Goal: Task Accomplishment & Management: Manage account settings

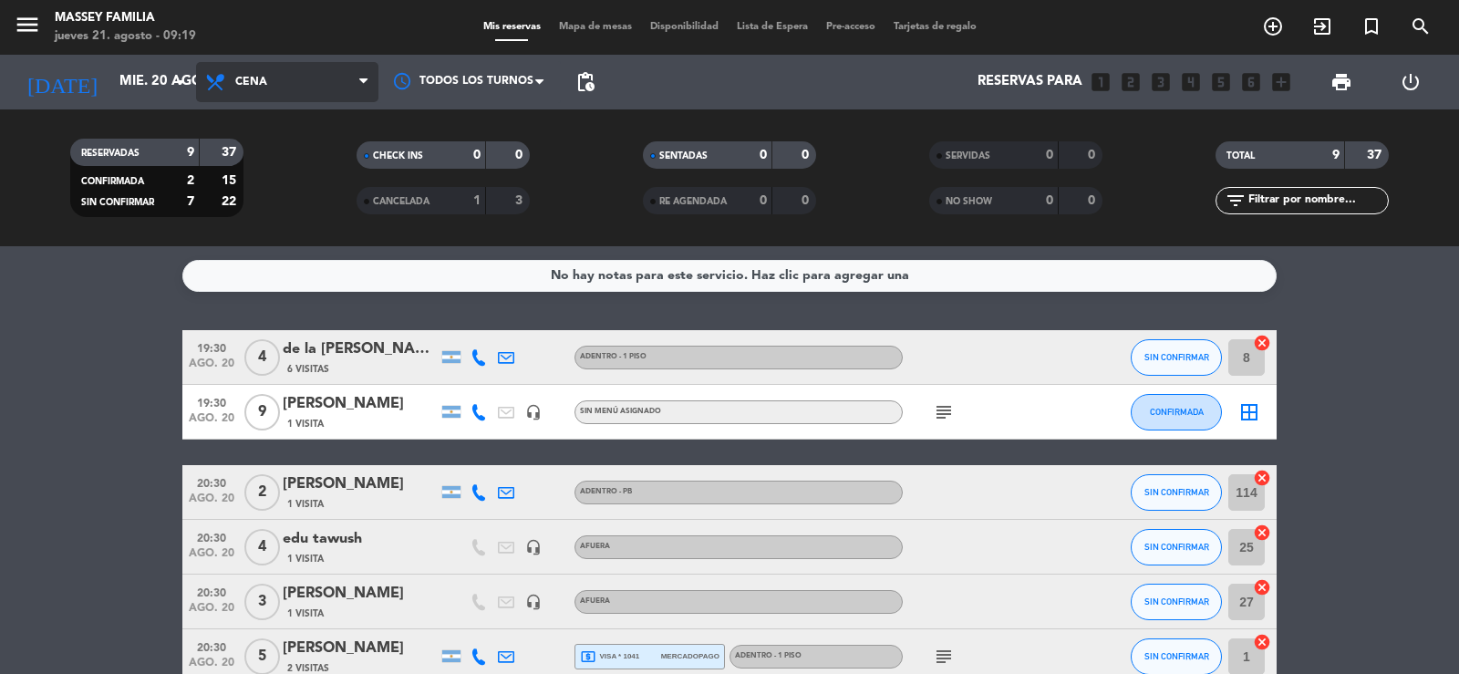
click at [344, 67] on span "Cena" at bounding box center [287, 82] width 182 height 40
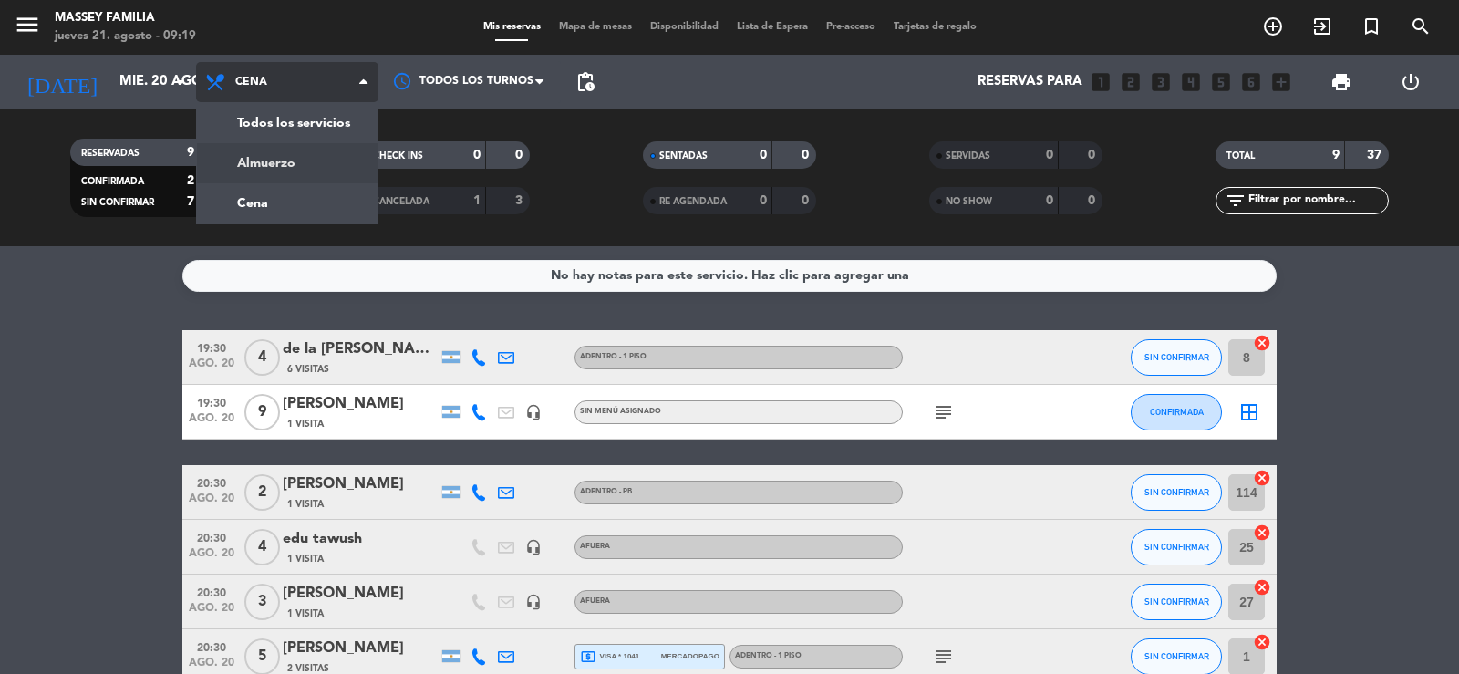
click at [336, 153] on div "menu [PERSON_NAME] FAMILIA [DATE] 21. agosto - 09:19 Mis reservas Mapa de mesas…" at bounding box center [729, 123] width 1459 height 246
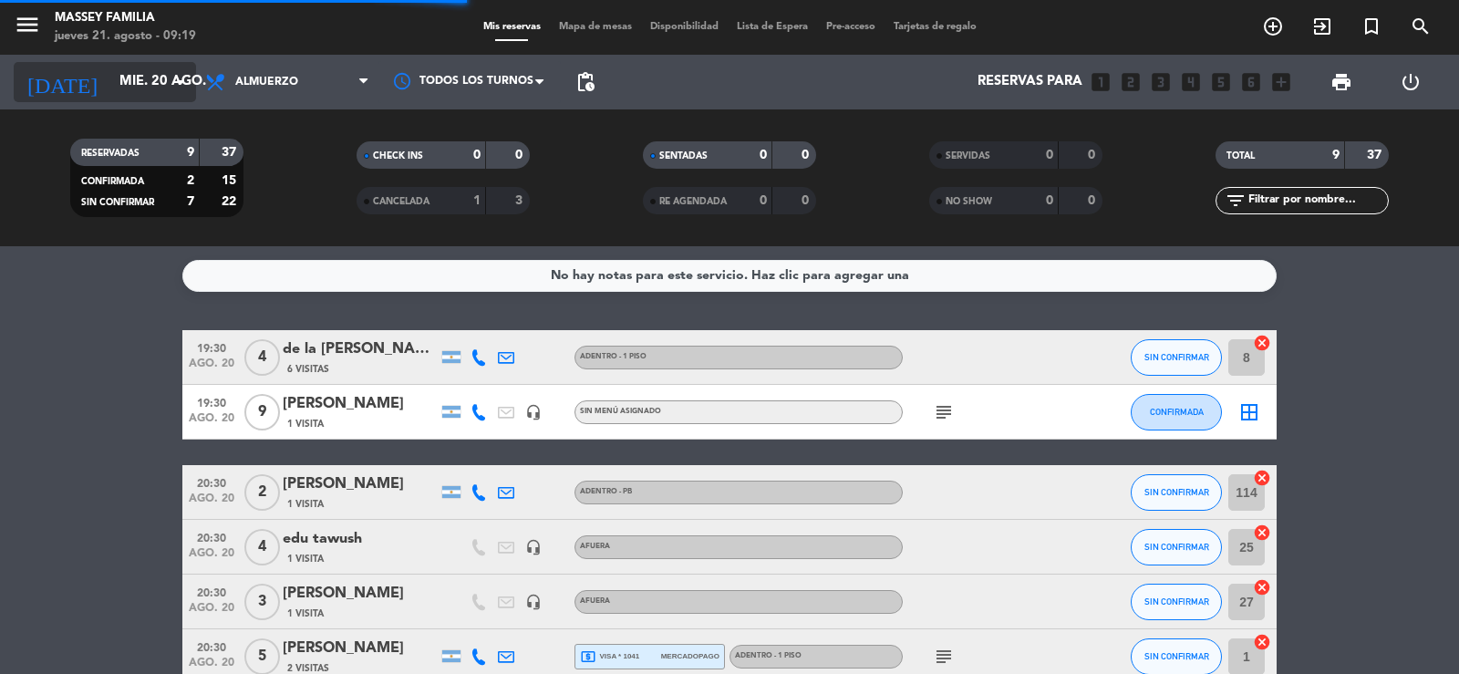
click at [159, 69] on input "mié. 20 ago." at bounding box center [198, 82] width 176 height 35
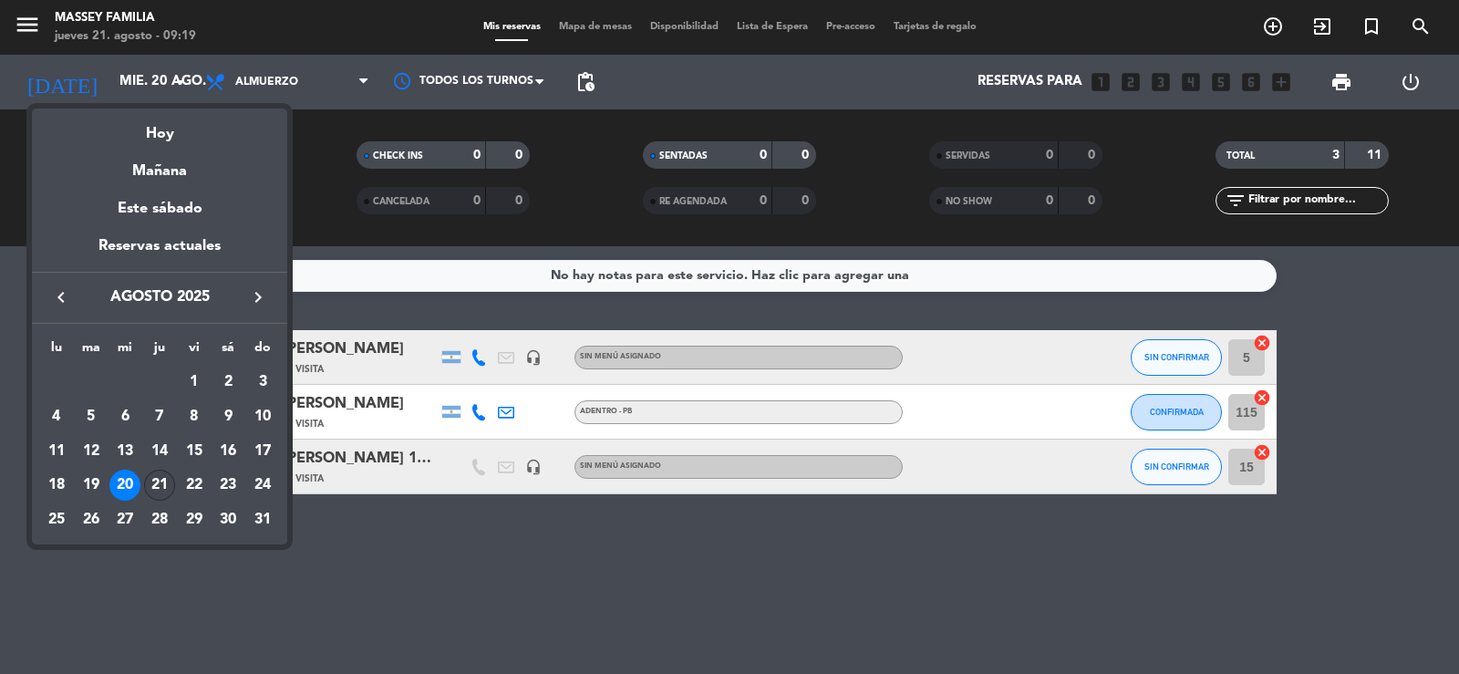
click at [153, 495] on div "21" at bounding box center [159, 485] width 31 height 31
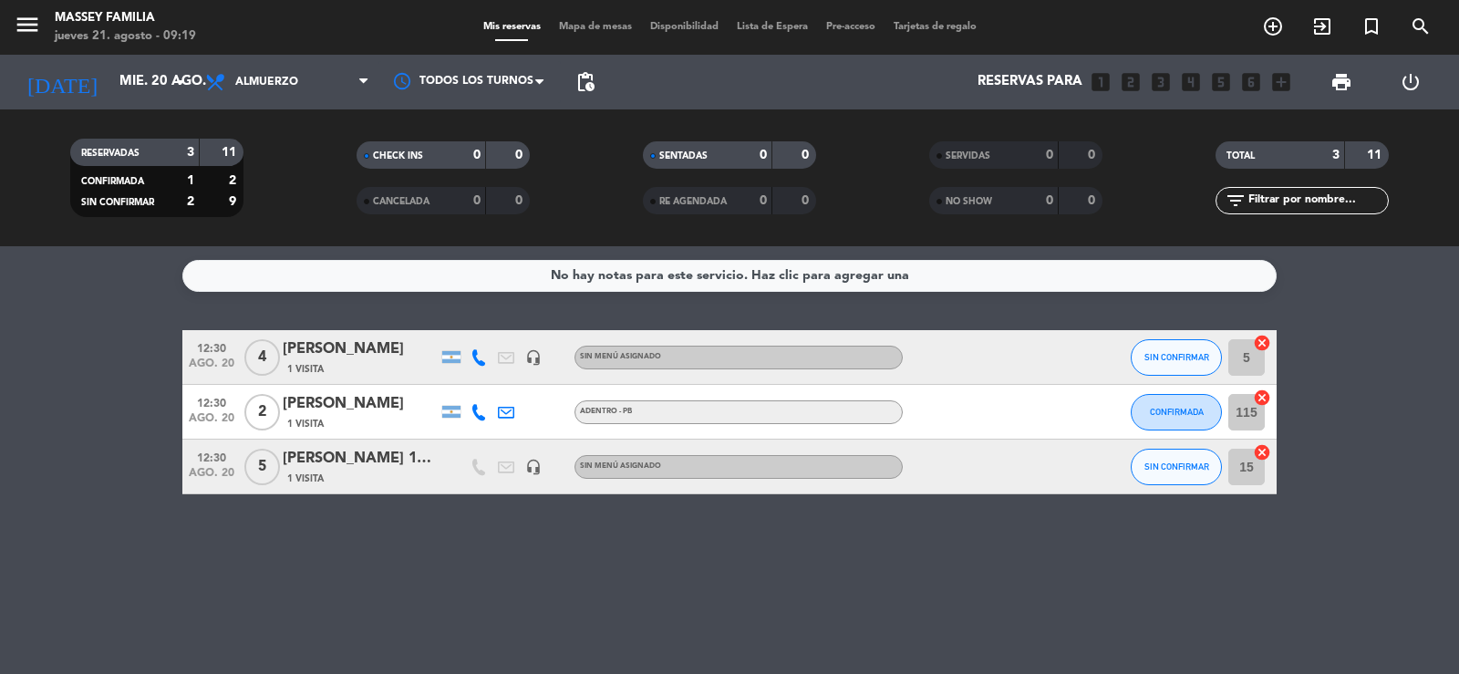
type input "jue. 21 ago."
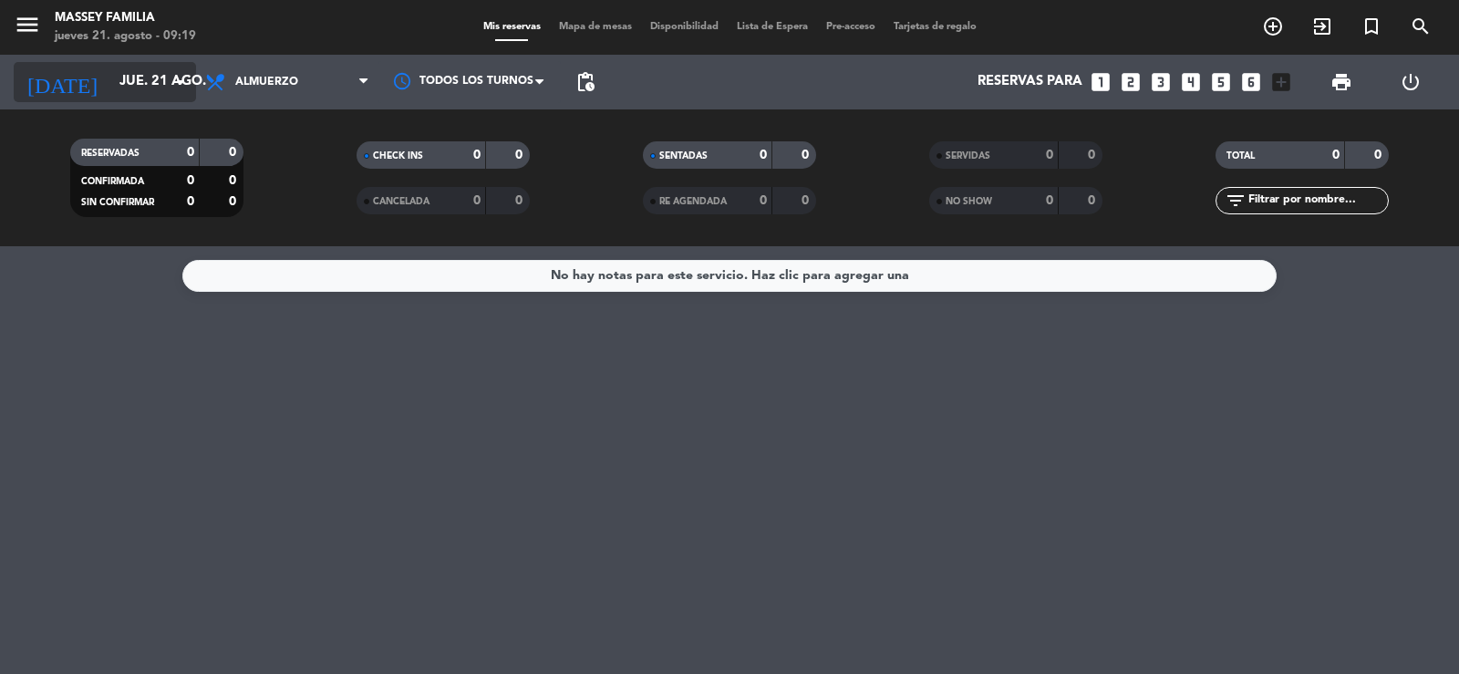
click at [153, 87] on input "jue. 21 ago." at bounding box center [198, 82] width 176 height 35
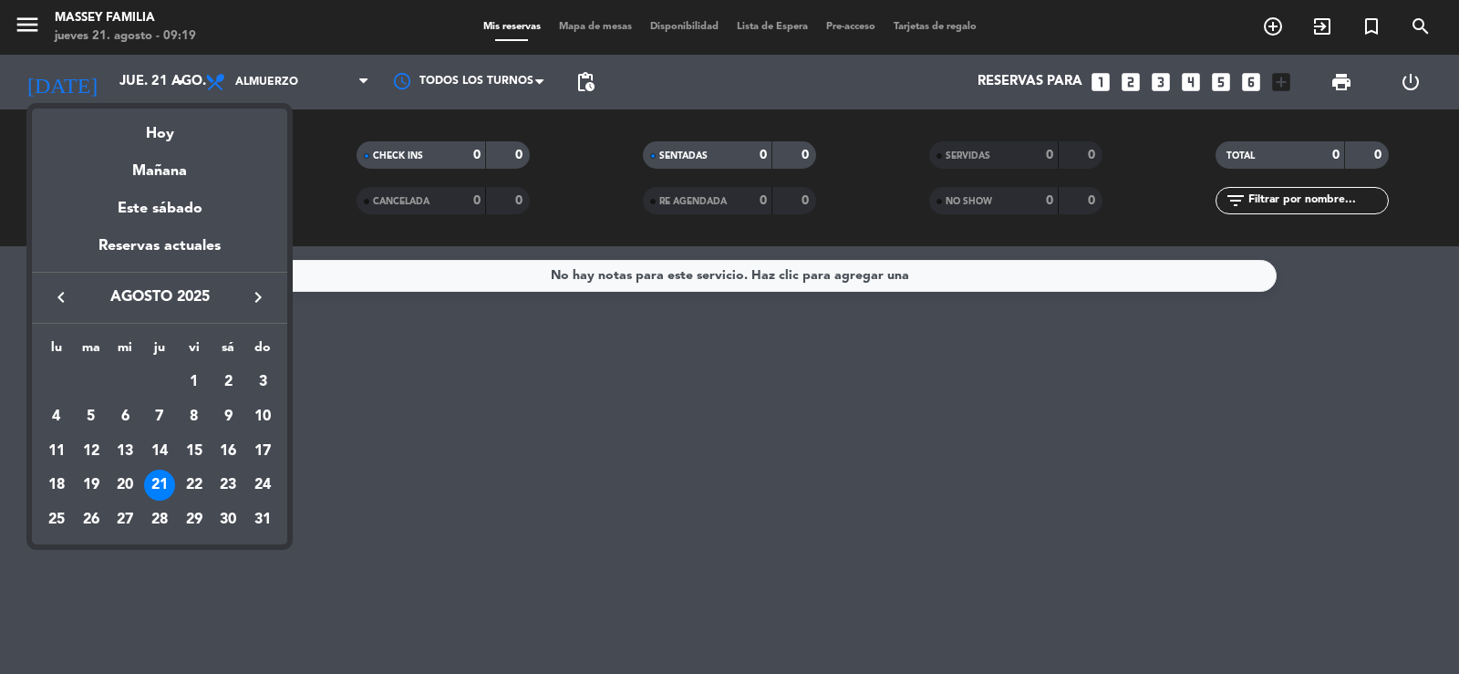
drag, startPoint x: 515, startPoint y: 406, endPoint x: 393, endPoint y: 257, distance: 192.4
click at [504, 394] on div at bounding box center [729, 337] width 1459 height 674
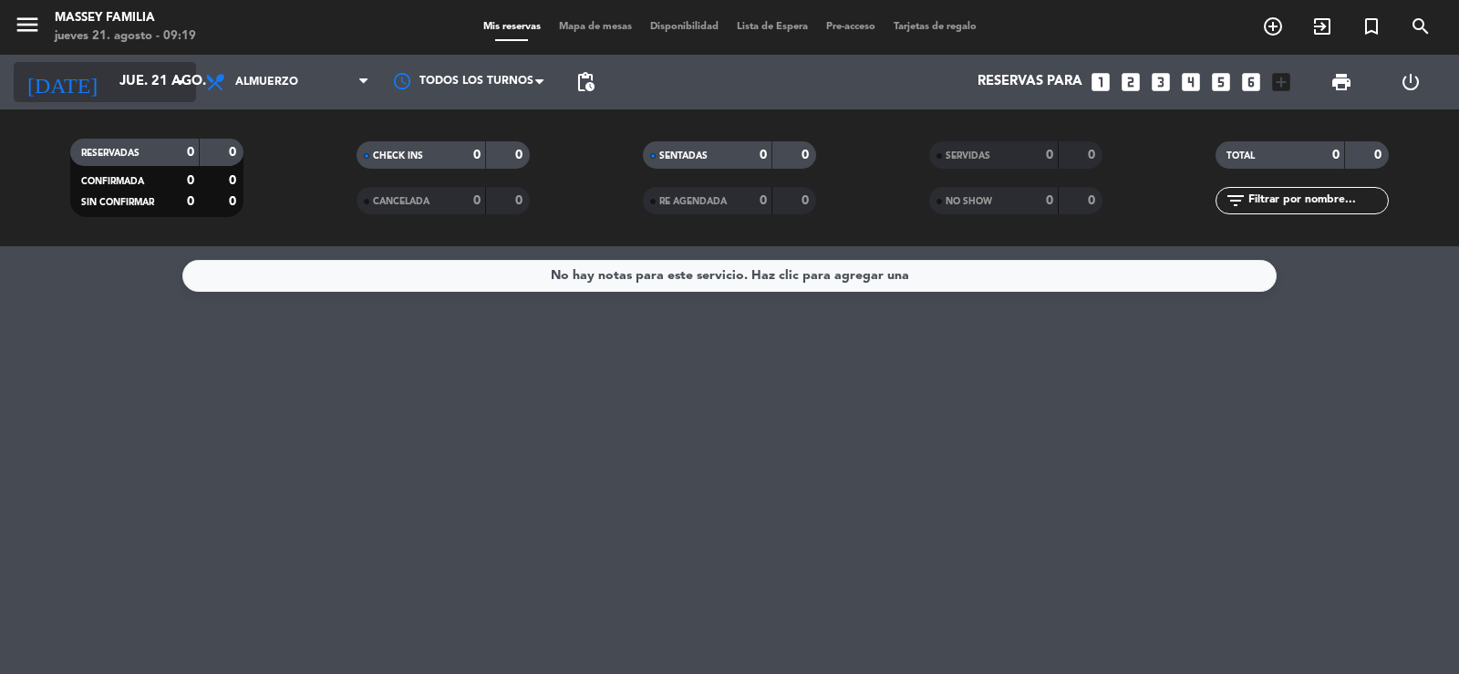
click at [173, 84] on icon "arrow_drop_down" at bounding box center [181, 82] width 22 height 22
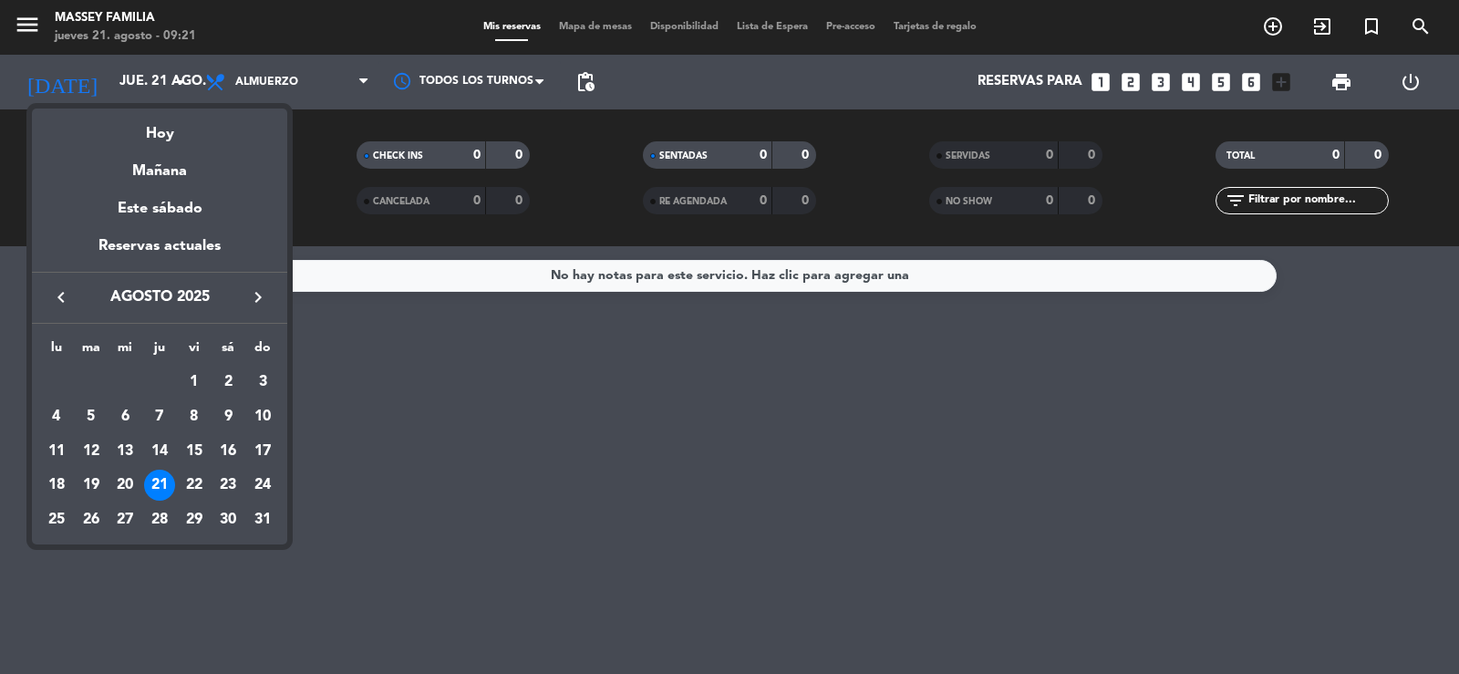
click at [538, 386] on div at bounding box center [729, 337] width 1459 height 674
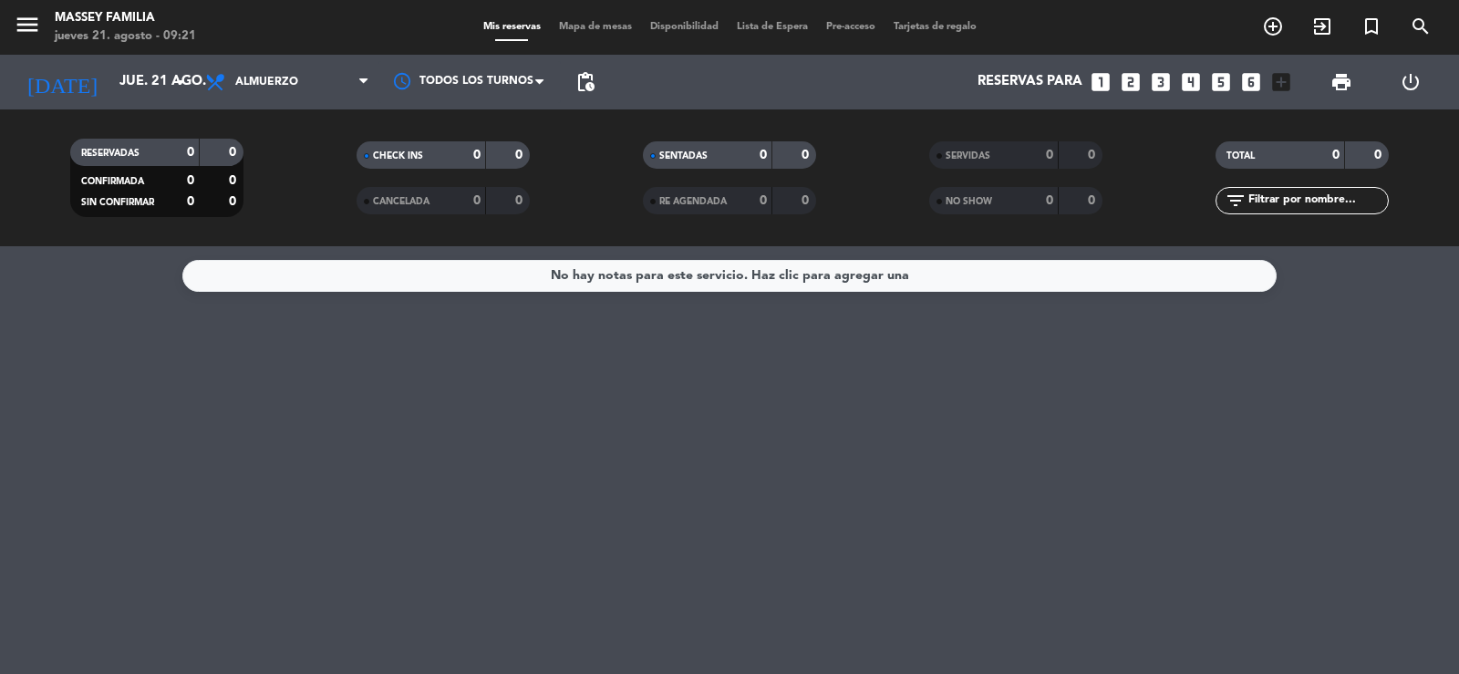
click at [601, 24] on span "Mapa de mesas" at bounding box center [595, 27] width 91 height 10
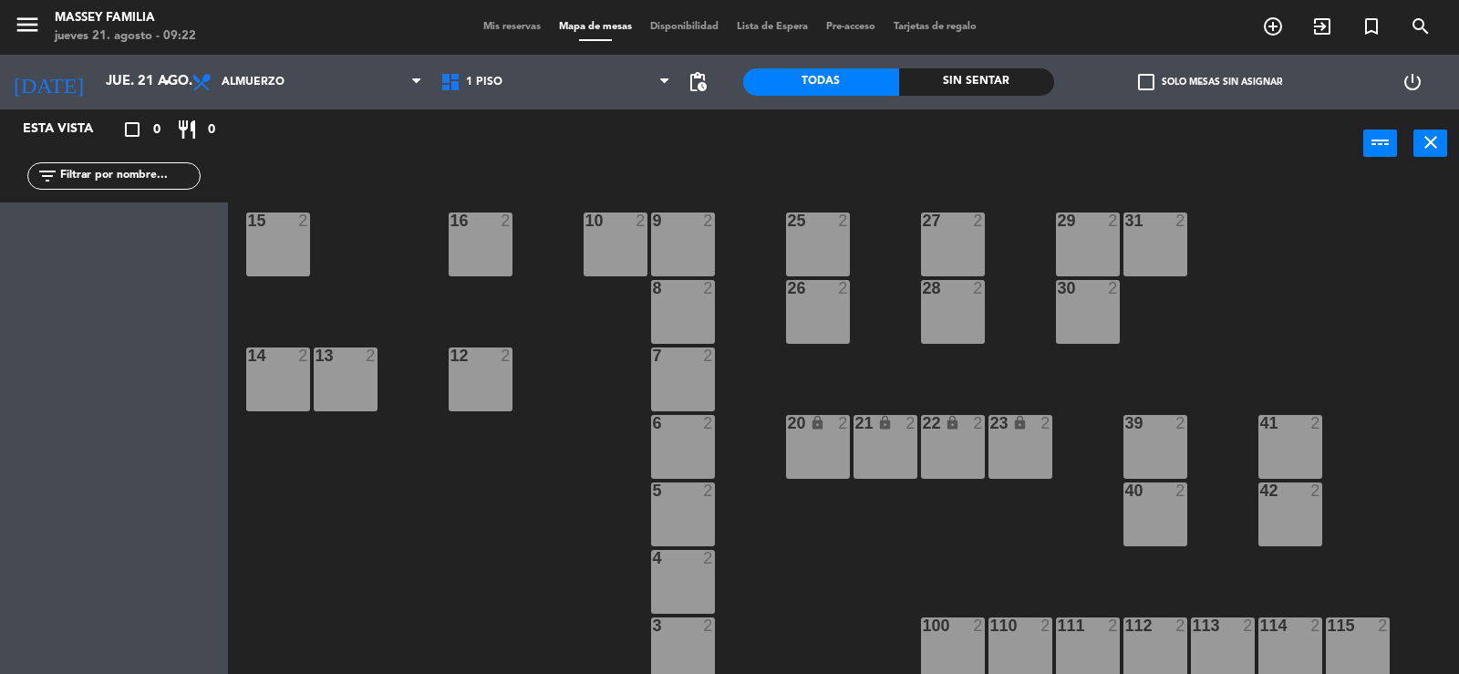
click at [369, 521] on div "9 2 10 2 15 2 16 2 25 2 27 2 29 2 31 2 8 2 26 2 28 2 30 2 7 2 12 2 13 2 14 2 6 …" at bounding box center [851, 428] width 1216 height 496
click at [158, 86] on icon "arrow_drop_down" at bounding box center [167, 82] width 22 height 22
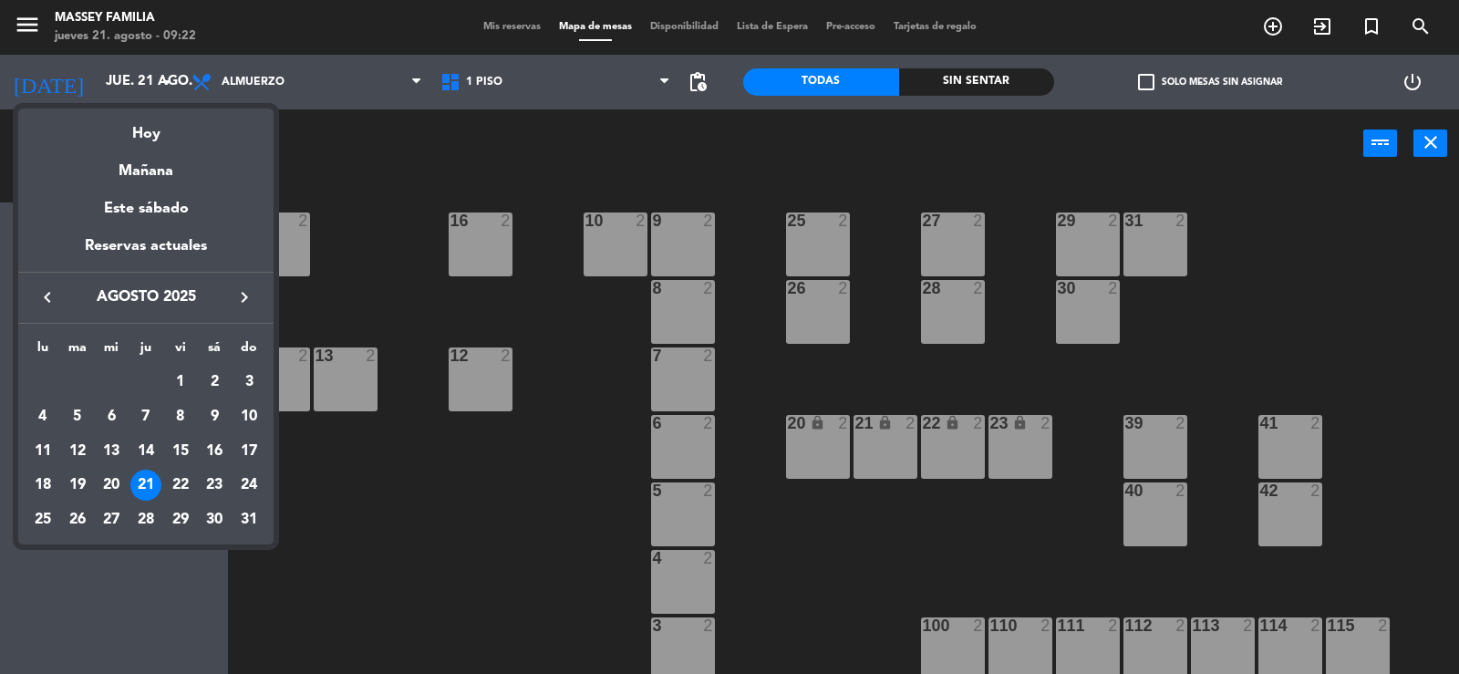
click at [513, 484] on div at bounding box center [729, 337] width 1459 height 674
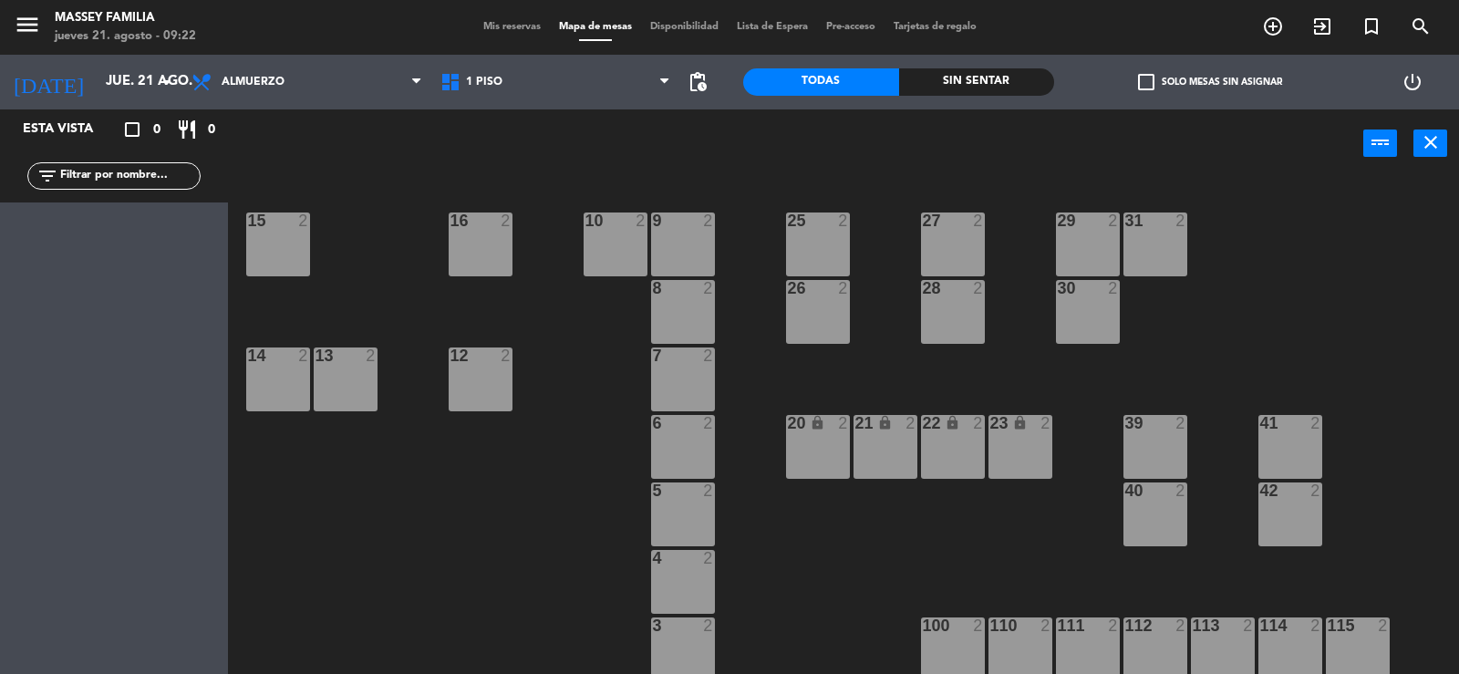
click at [494, 31] on span "Mis reservas" at bounding box center [512, 27] width 76 height 10
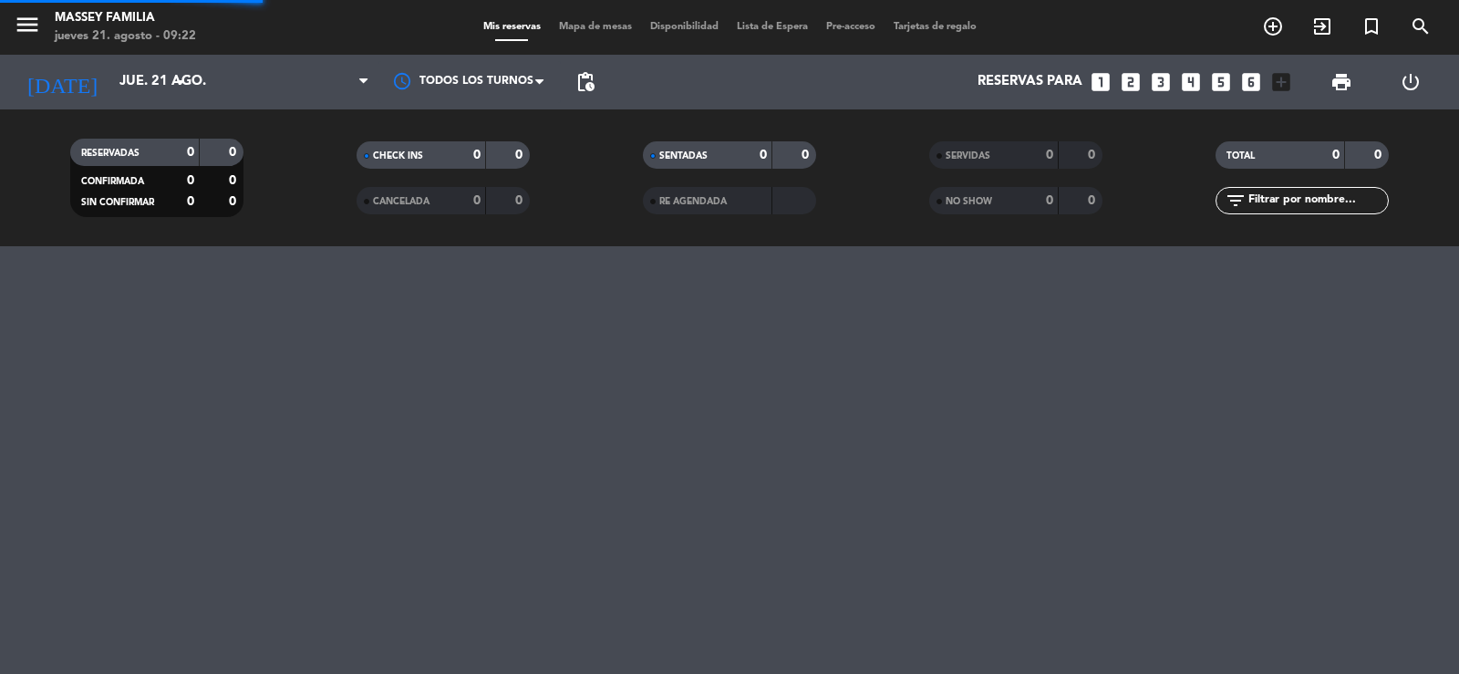
click at [494, 31] on span "Mis reservas" at bounding box center [512, 27] width 76 height 10
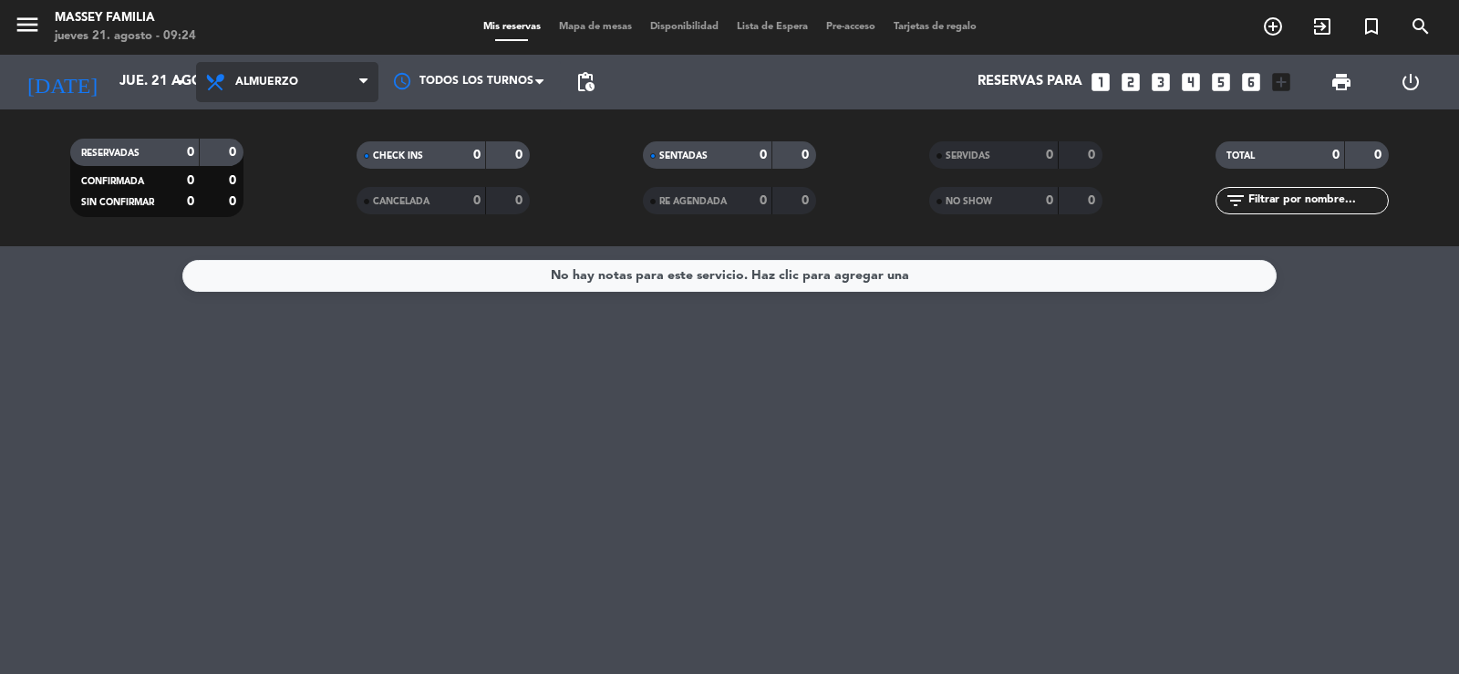
click at [274, 88] on span "Almuerzo" at bounding box center [287, 82] width 182 height 40
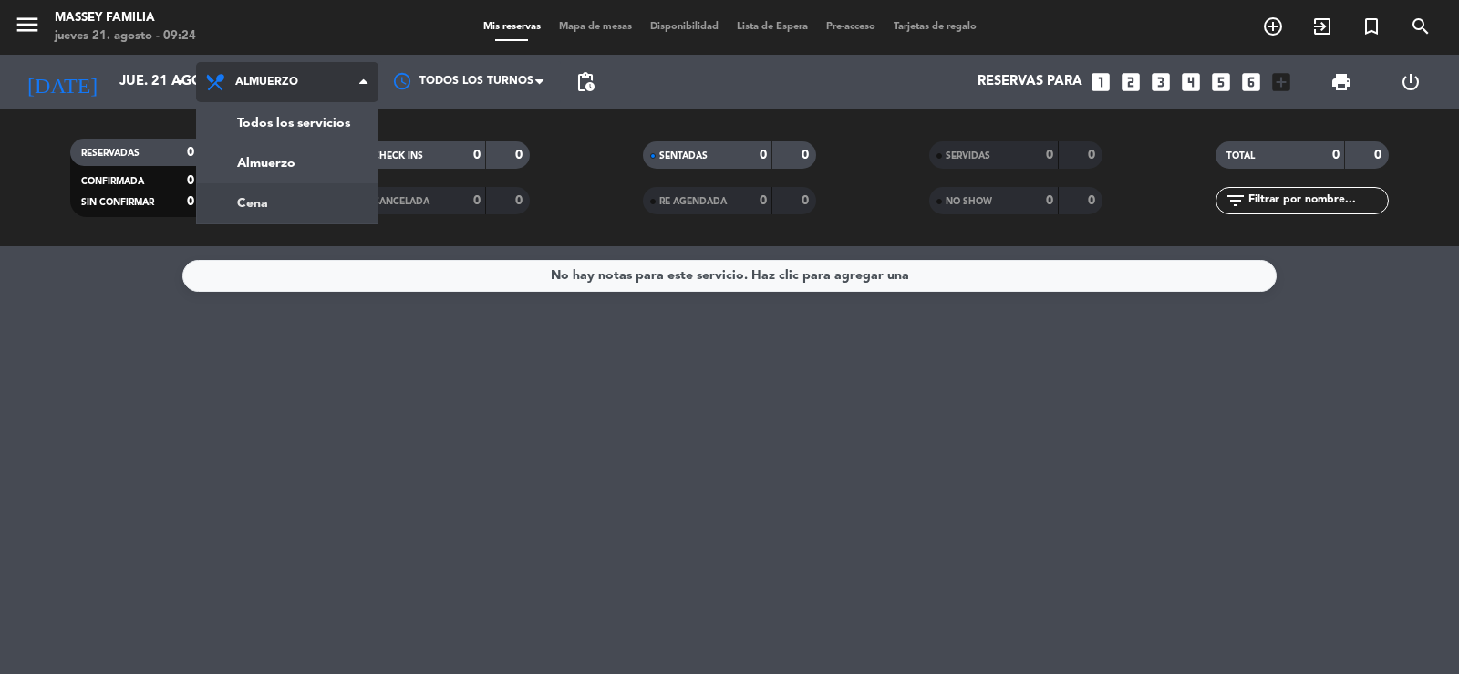
click at [287, 208] on div "menu [PERSON_NAME] FAMILIA [DATE] 21. agosto - 09:24 Mis reservas Mapa de mesas…" at bounding box center [729, 123] width 1459 height 246
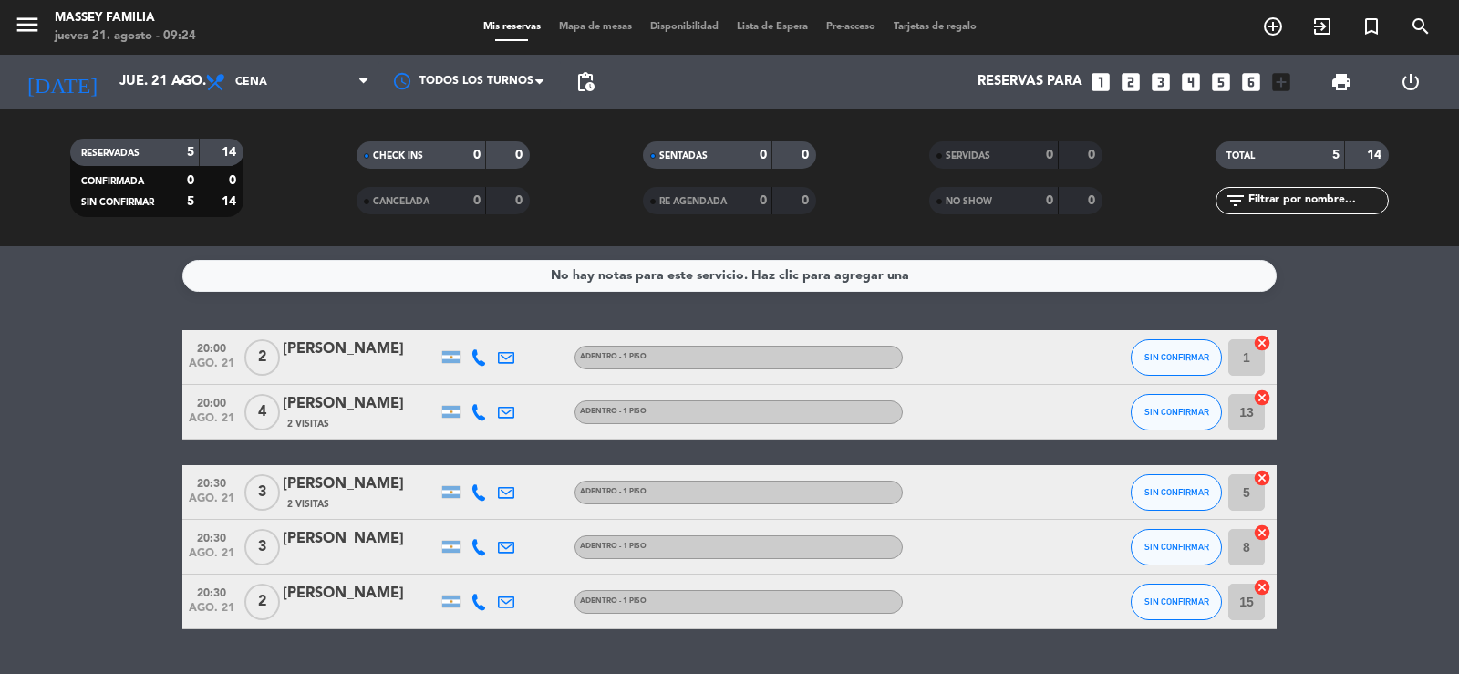
click at [281, 311] on div "No hay notas para este servicio. Haz clic para agregar una 20:00 [DATE] 2 [PERS…" at bounding box center [729, 460] width 1459 height 428
